Goal: Check status: Check status

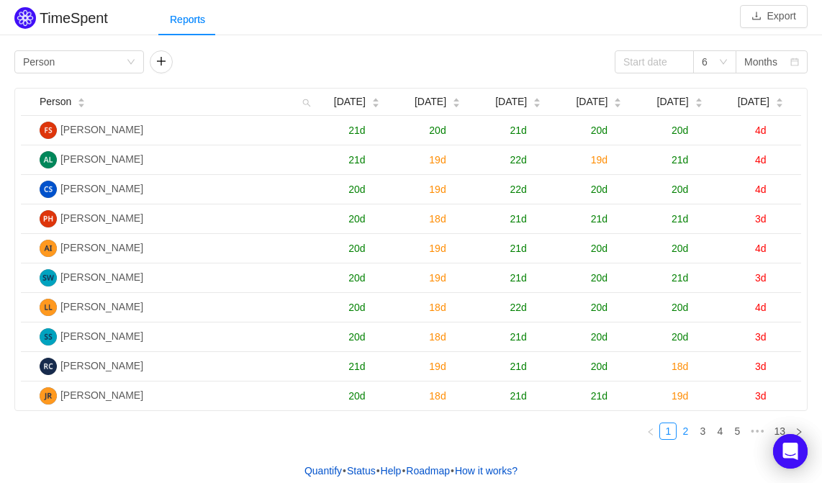
click at [687, 432] on link "2" at bounding box center [685, 431] width 16 height 16
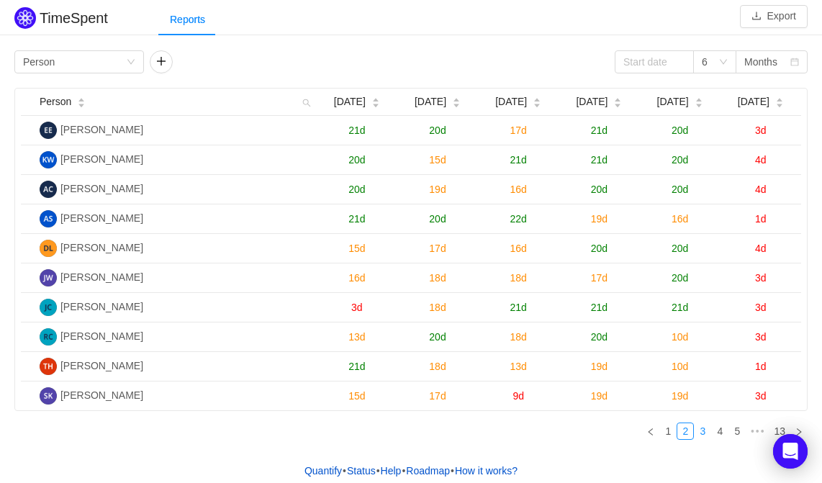
click at [702, 431] on link "3" at bounding box center [702, 431] width 16 height 16
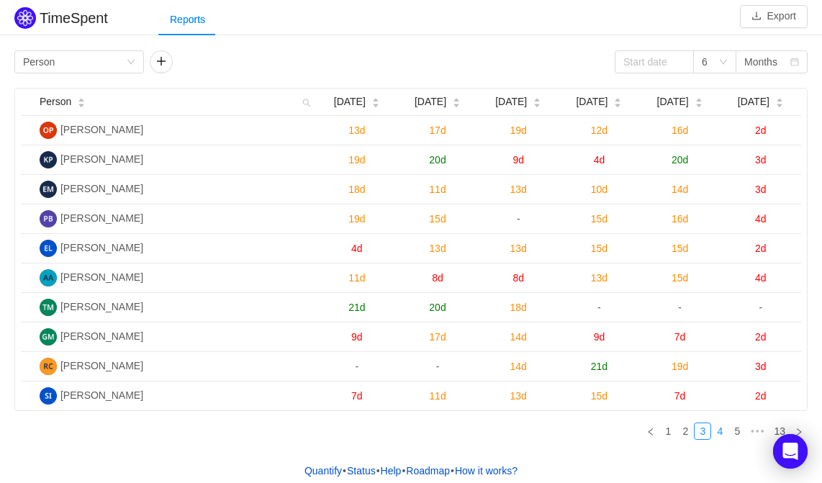
click at [719, 430] on link "4" at bounding box center [719, 431] width 16 height 16
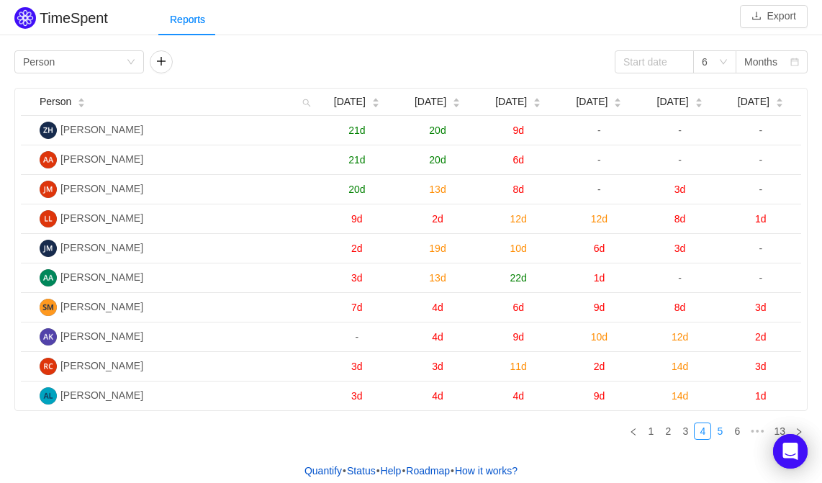
click at [723, 429] on link "5" at bounding box center [719, 431] width 16 height 16
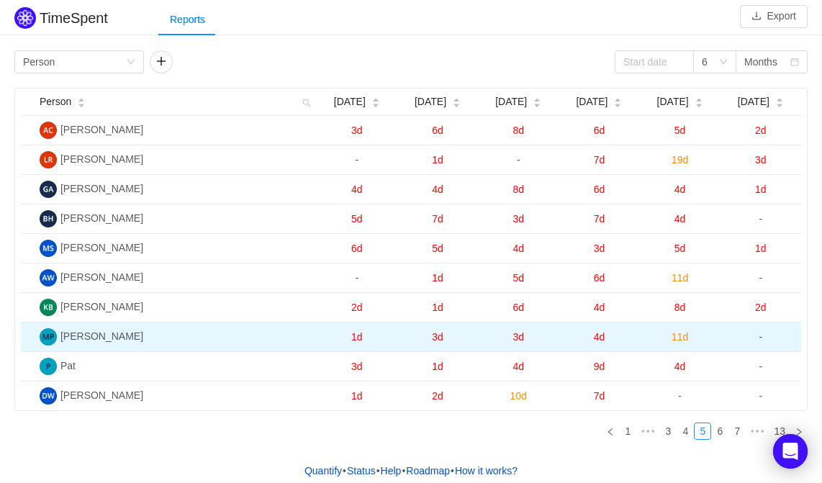
click at [678, 335] on span "11d" at bounding box center [679, 337] width 17 height 12
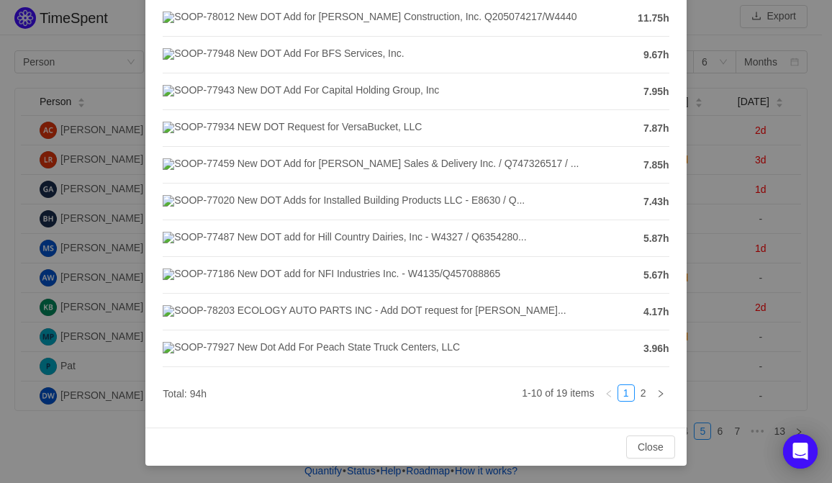
scroll to position [243, 0]
click at [633, 445] on button "Close" at bounding box center [650, 446] width 49 height 23
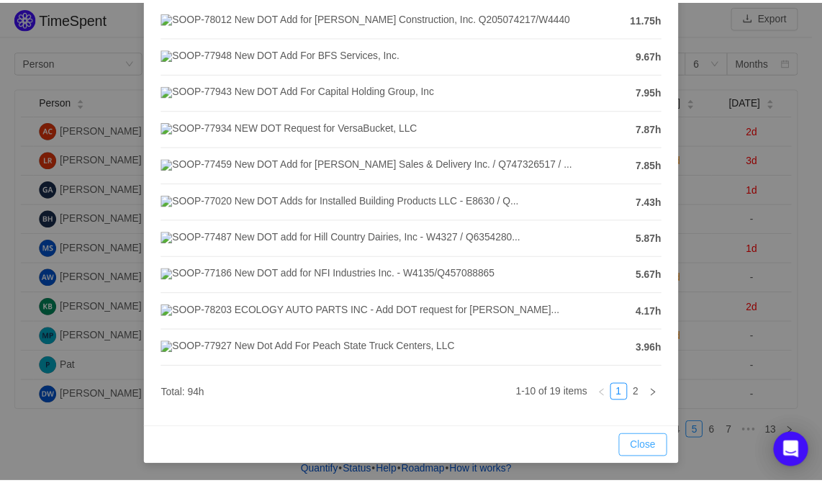
scroll to position [171, 0]
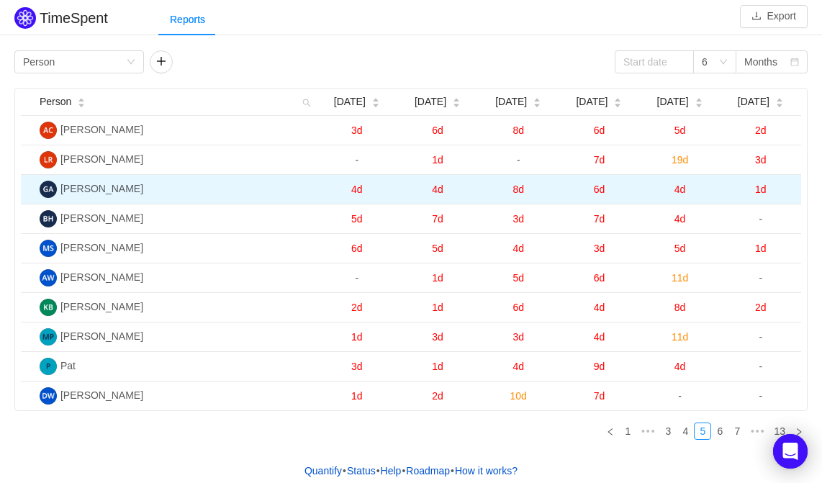
click at [683, 188] on span "4d" at bounding box center [680, 189] width 12 height 12
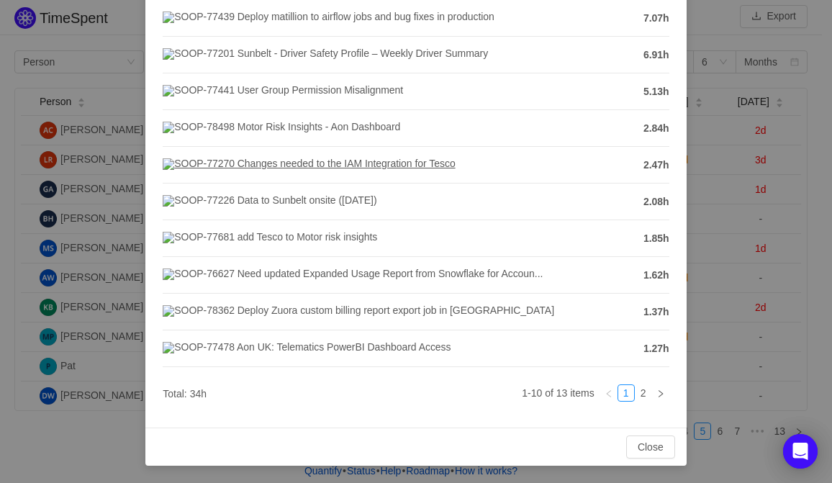
scroll to position [243, 0]
click at [638, 448] on button "Close" at bounding box center [650, 446] width 49 height 23
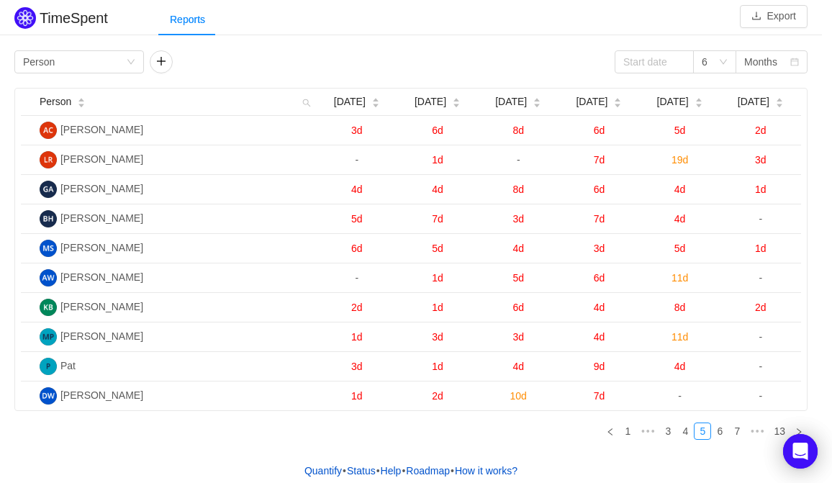
scroll to position [171, 0]
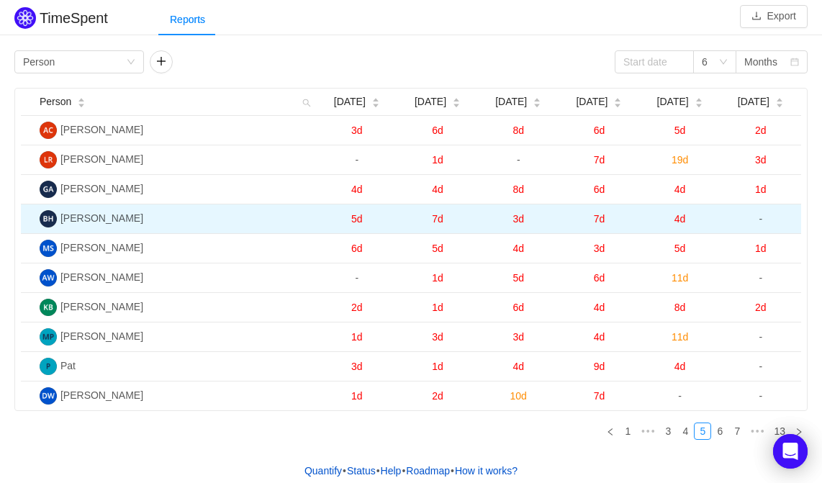
click at [678, 220] on span "4d" at bounding box center [680, 219] width 12 height 12
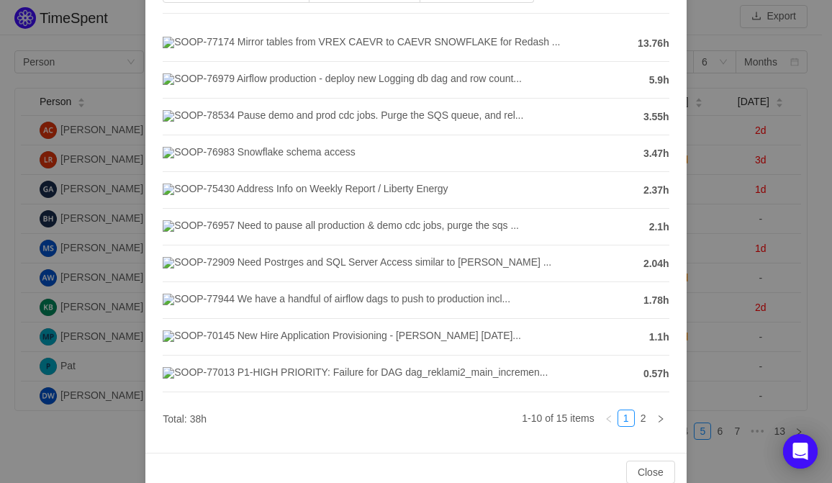
scroll to position [243, 0]
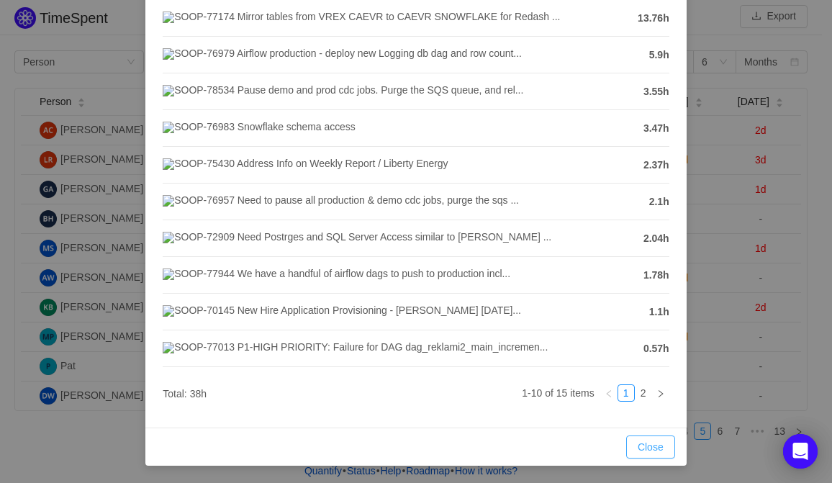
click at [646, 444] on button "Close" at bounding box center [650, 446] width 49 height 23
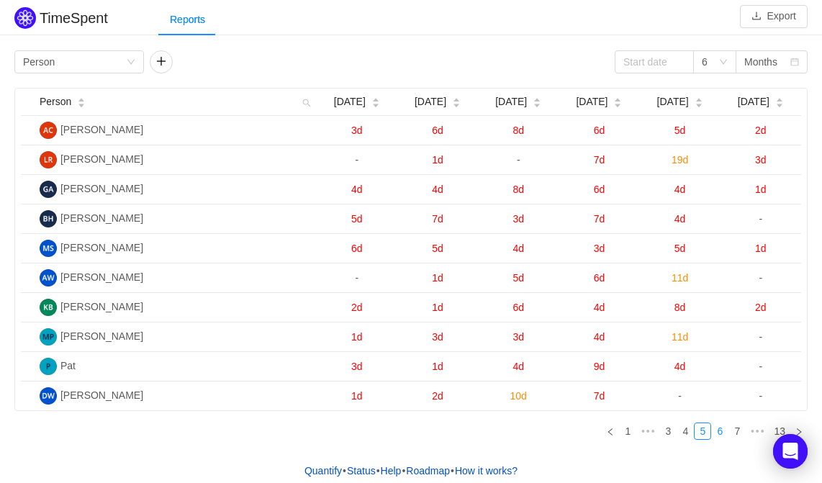
click at [719, 431] on link "6" at bounding box center [719, 431] width 16 height 16
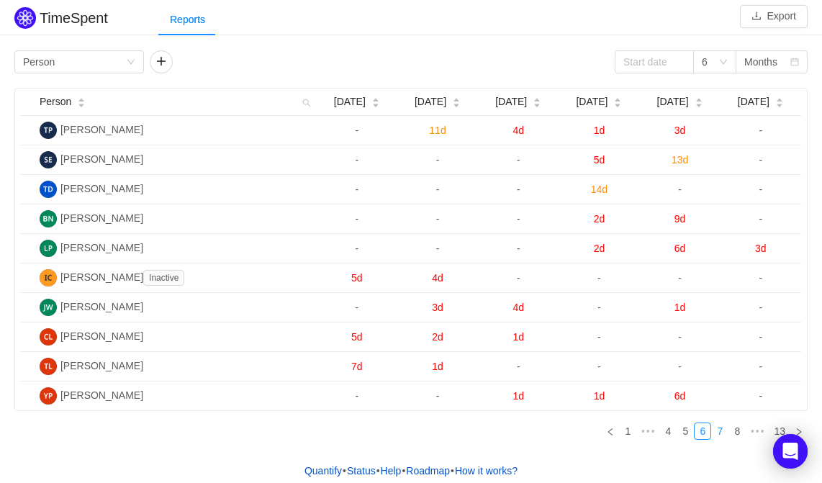
click at [719, 431] on link "7" at bounding box center [719, 431] width 16 height 16
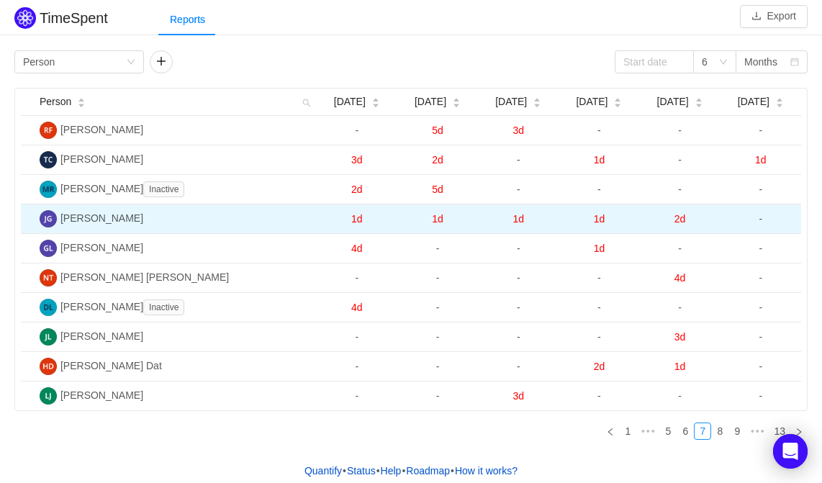
click at [680, 217] on span "2d" at bounding box center [680, 219] width 12 height 12
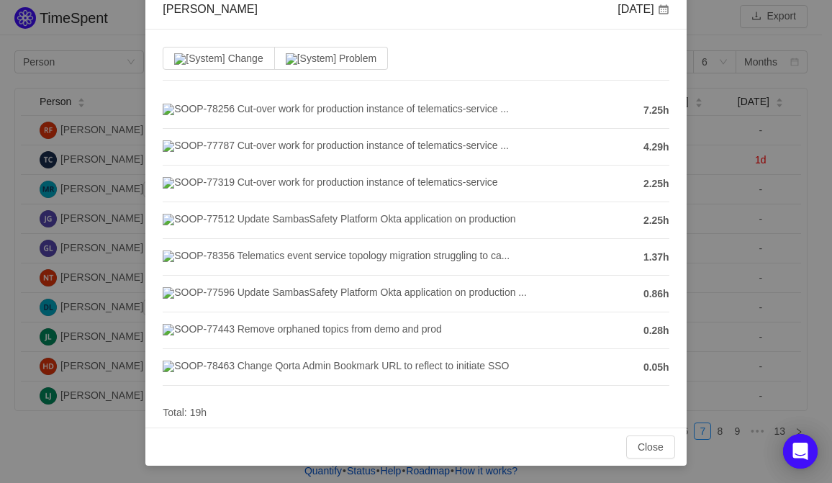
scroll to position [137, 0]
click at [652, 446] on button "Close" at bounding box center [650, 446] width 49 height 23
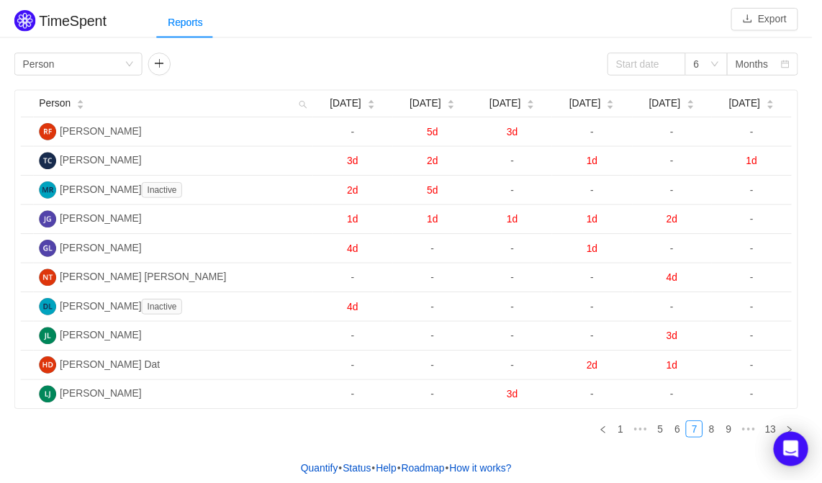
scroll to position [65, 0]
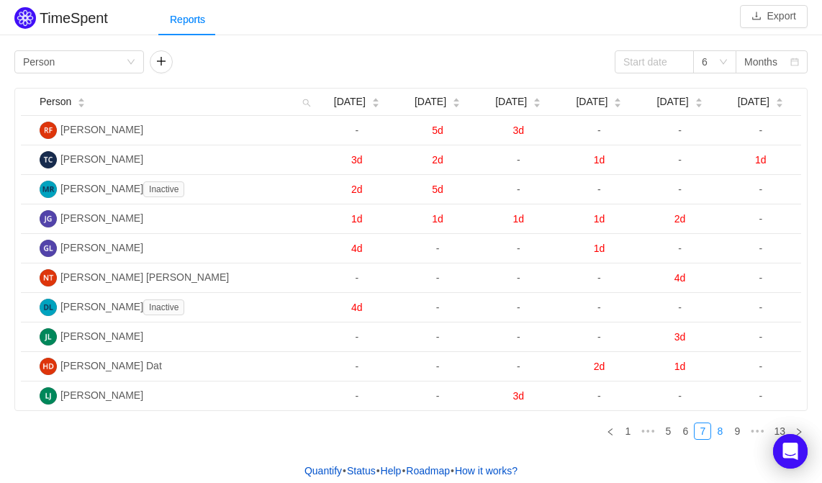
click at [723, 431] on link "8" at bounding box center [719, 431] width 16 height 16
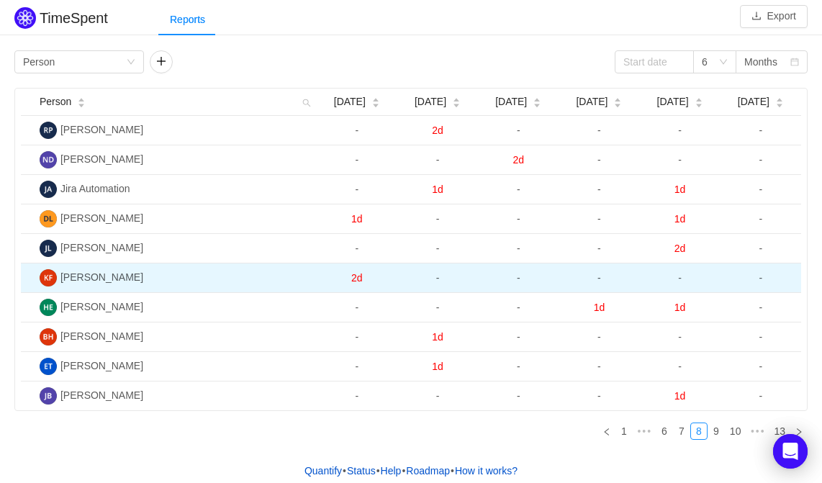
click at [678, 281] on span "-" at bounding box center [680, 278] width 4 height 12
click at [681, 278] on span "-" at bounding box center [680, 278] width 4 height 12
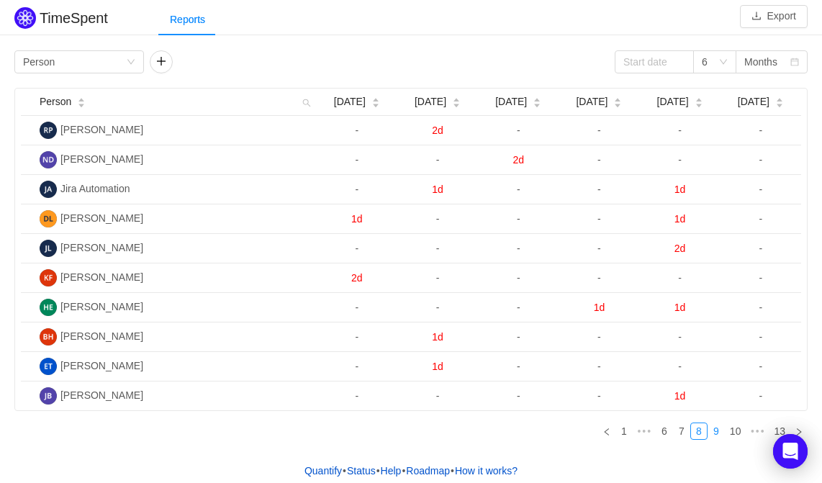
click at [714, 429] on link "9" at bounding box center [716, 431] width 16 height 16
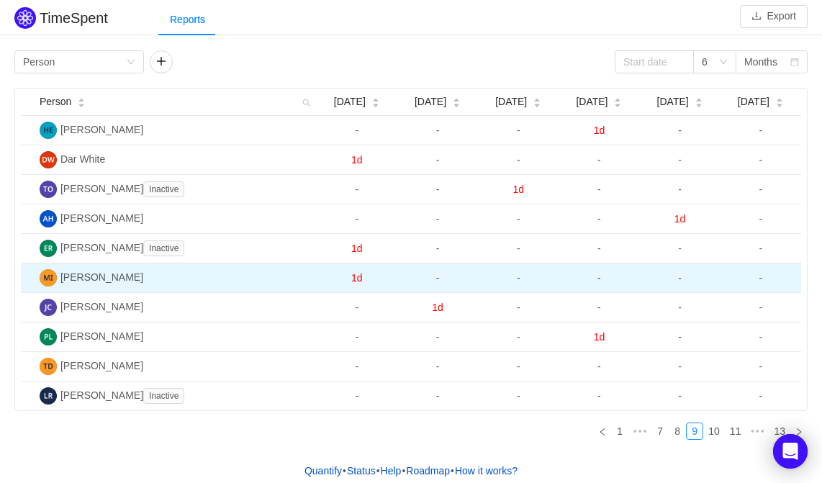
click at [679, 276] on span "-" at bounding box center [680, 278] width 4 height 12
click at [760, 276] on span "-" at bounding box center [761, 278] width 4 height 12
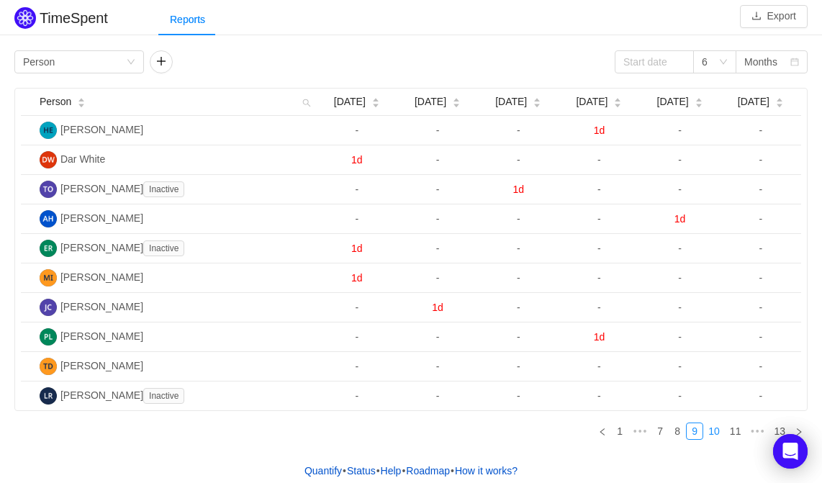
click at [717, 430] on link "10" at bounding box center [714, 431] width 20 height 16
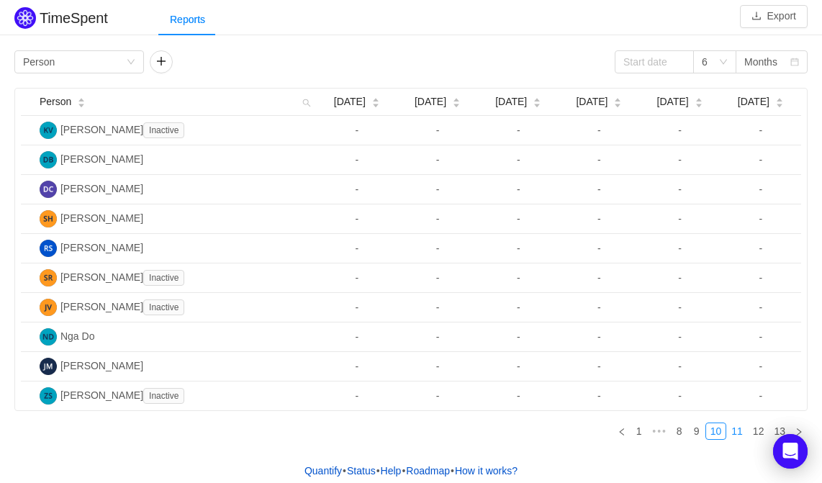
click at [738, 429] on link "11" at bounding box center [737, 431] width 20 height 16
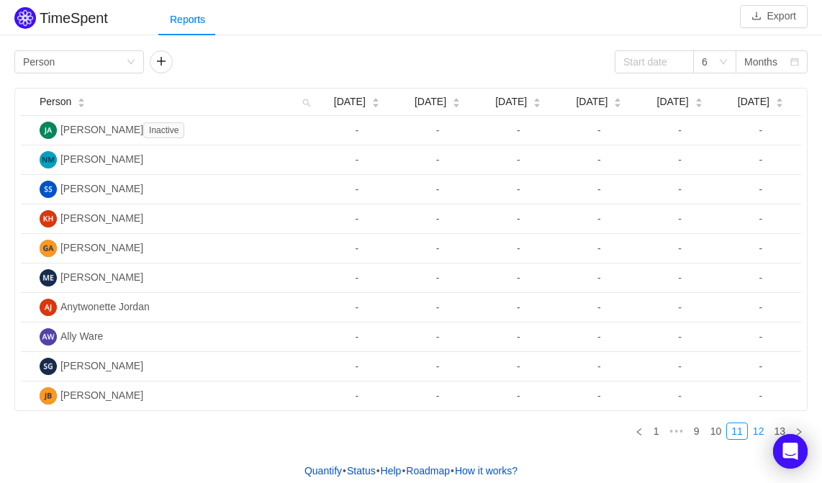
click at [758, 429] on link "12" at bounding box center [758, 431] width 20 height 16
